Goal: Transaction & Acquisition: Purchase product/service

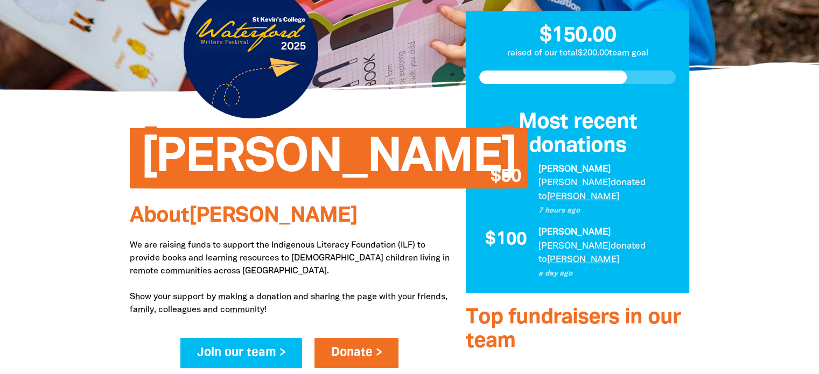
scroll to position [162, 0]
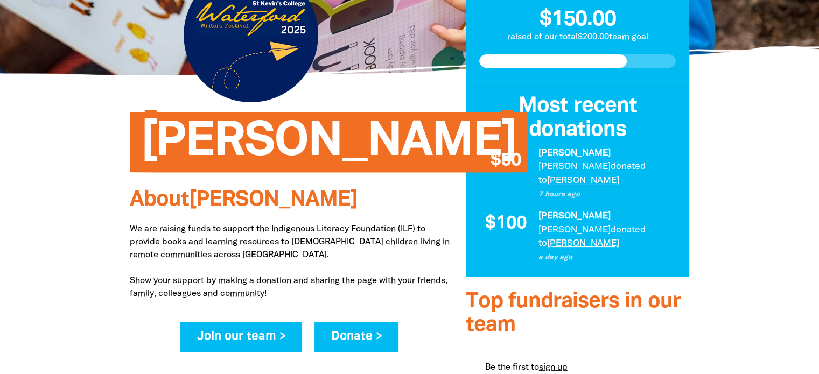
click at [355, 336] on link "Donate >" at bounding box center [357, 337] width 85 height 30
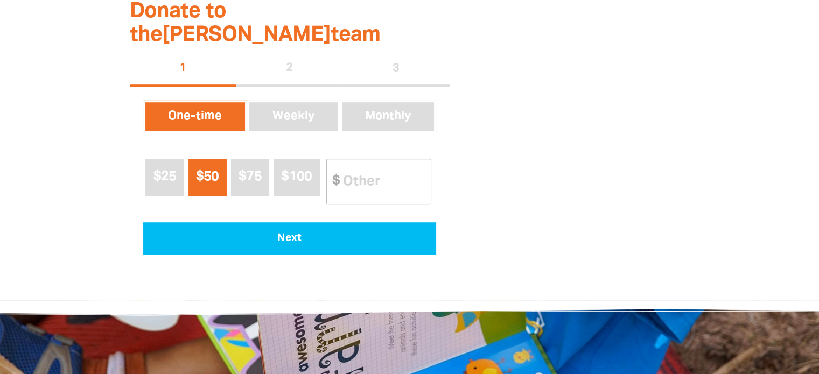
click at [213, 171] on span "$50" at bounding box center [207, 177] width 23 height 12
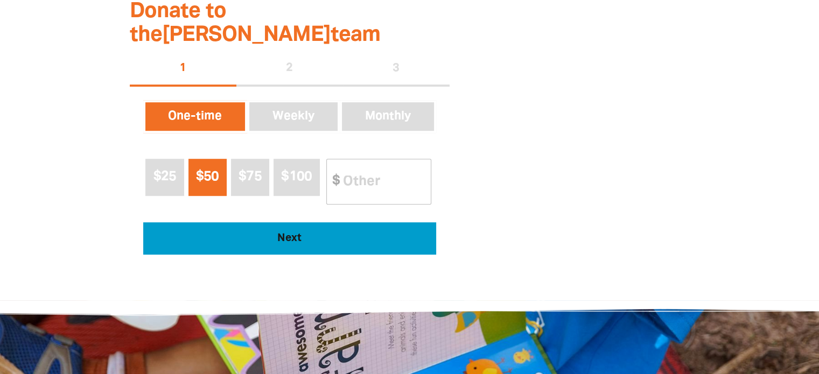
click at [305, 222] on button "Next" at bounding box center [289, 238] width 293 height 32
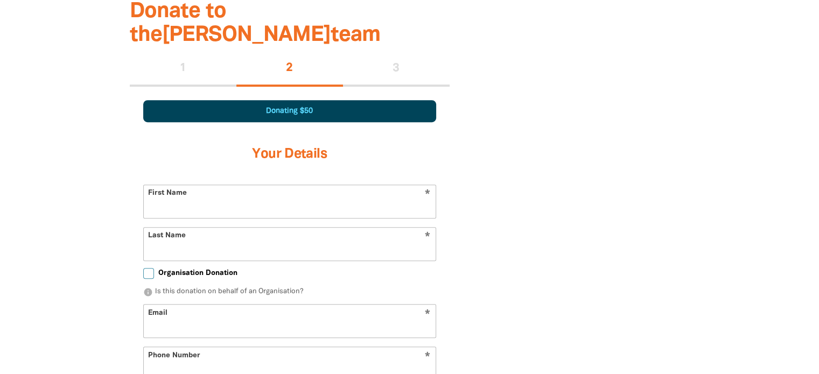
scroll to position [675, 0]
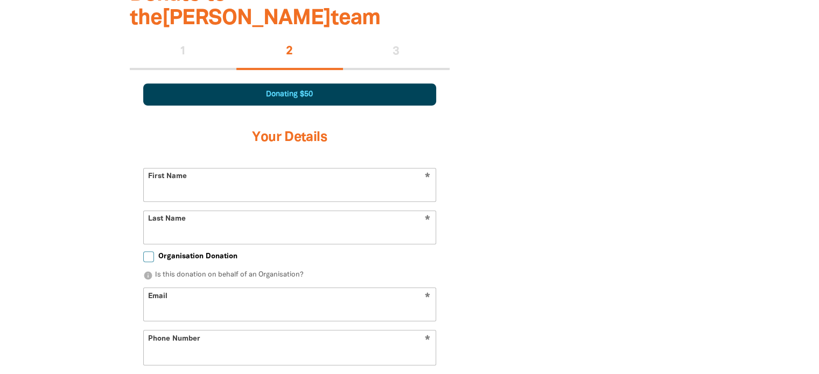
select select "AU"
click at [205, 169] on input "First Name" at bounding box center [290, 185] width 292 height 33
type input "[PERSON_NAME]"
type input "Pirzas"
type input "[EMAIL_ADDRESS][DOMAIN_NAME]"
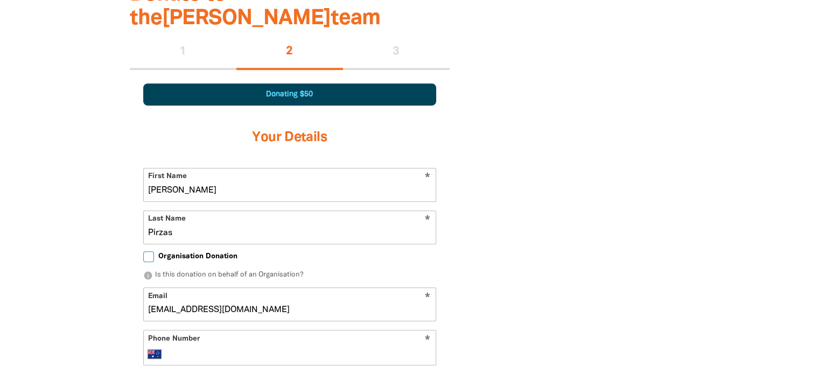
type input "0409 027 856"
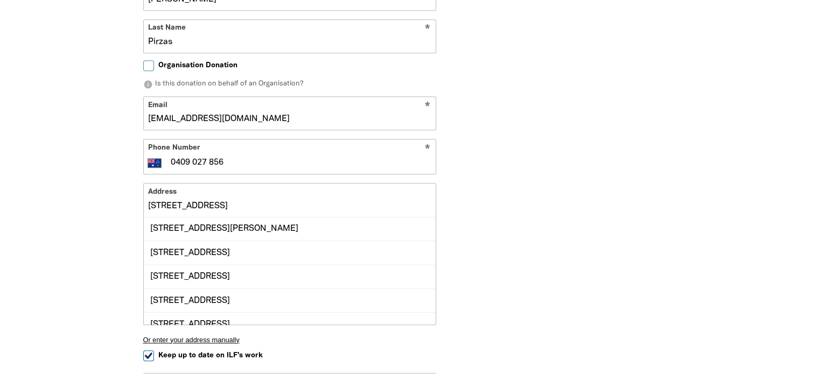
scroll to position [890, 0]
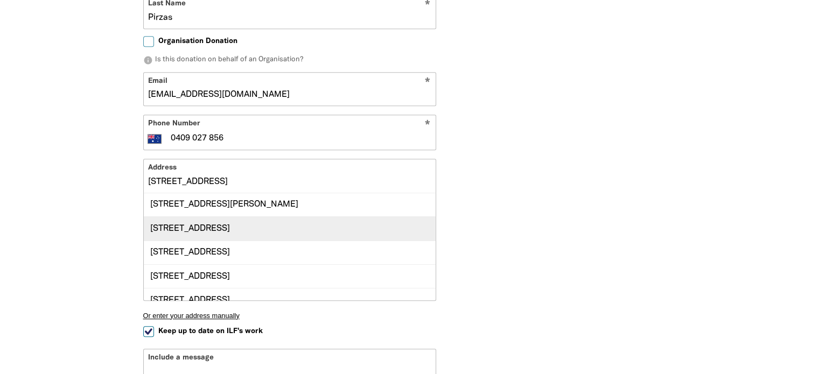
click at [199, 217] on div "[STREET_ADDRESS]" at bounding box center [290, 229] width 292 height 24
type input "[STREET_ADDRESS]"
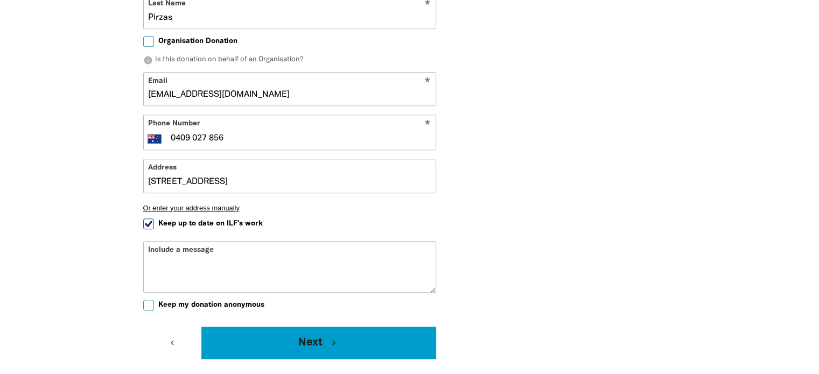
click at [310, 327] on button "Next chevron_right" at bounding box center [318, 343] width 234 height 32
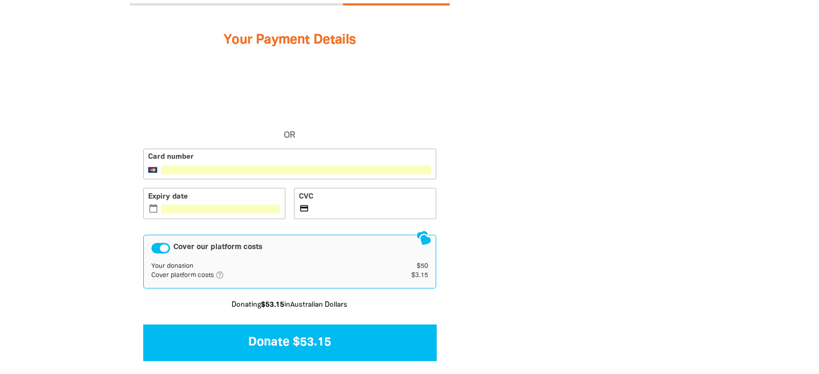
scroll to position [794, 0]
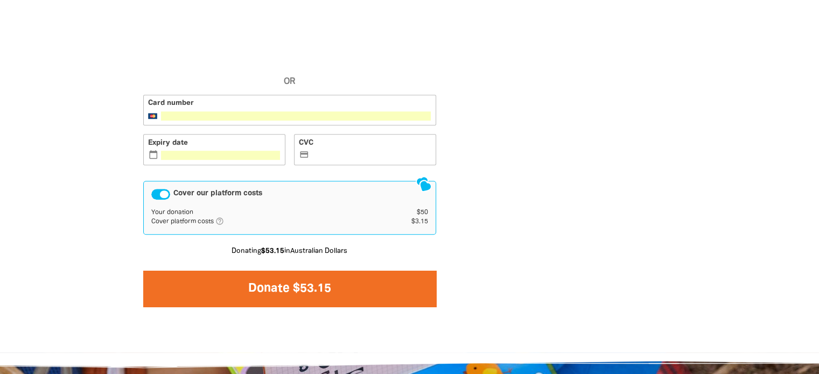
click at [297, 271] on button "Donate $53.15" at bounding box center [289, 289] width 293 height 36
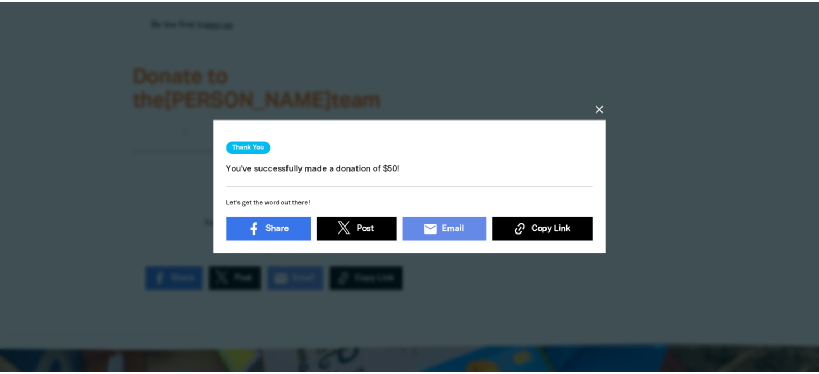
scroll to position [593, 0]
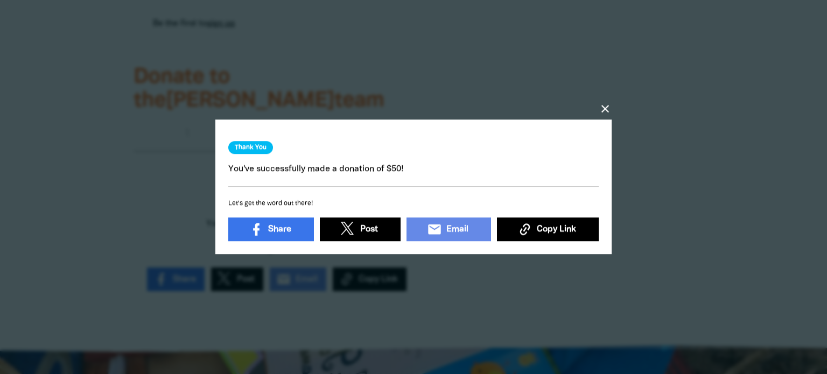
click at [607, 102] on icon "close" at bounding box center [605, 108] width 13 height 13
